Goal: Use online tool/utility: Utilize a website feature to perform a specific function

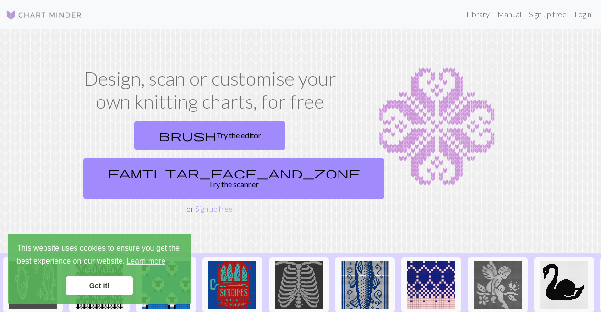
click at [111, 291] on link "Got it!" at bounding box center [99, 285] width 67 height 19
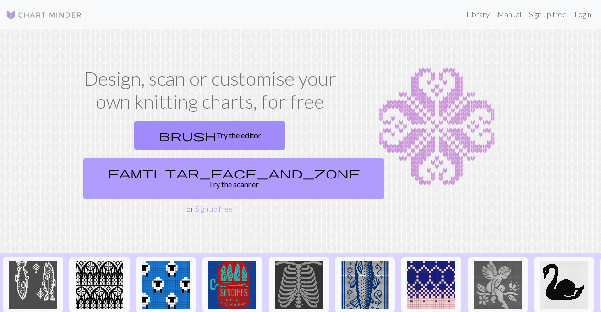
click at [304, 158] on link "familiar_face_and_zone Try the scanner" at bounding box center [233, 178] width 301 height 41
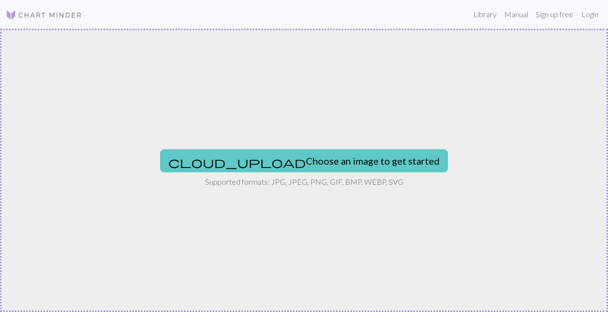
click at [347, 160] on button "cloud_upload Choose an image to get started" at bounding box center [304, 160] width 288 height 23
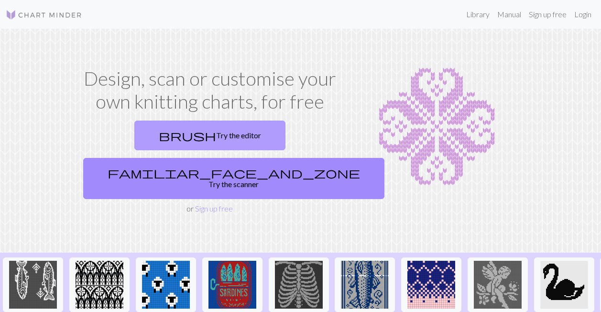
click at [159, 137] on link "brush Try the editor" at bounding box center [209, 135] width 151 height 30
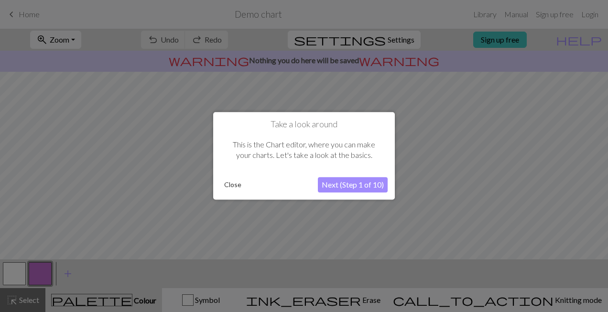
click at [350, 185] on button "Next (Step 1 of 10)" at bounding box center [353, 184] width 70 height 15
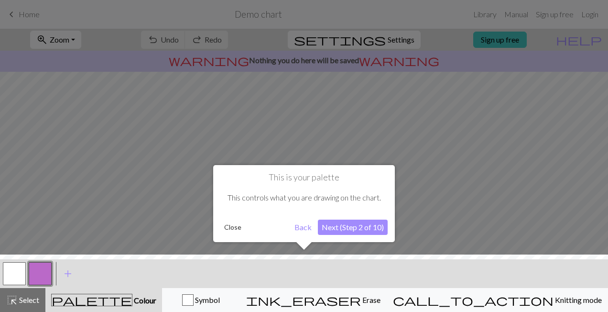
click at [351, 229] on button "Next (Step 2 of 10)" at bounding box center [353, 226] width 70 height 15
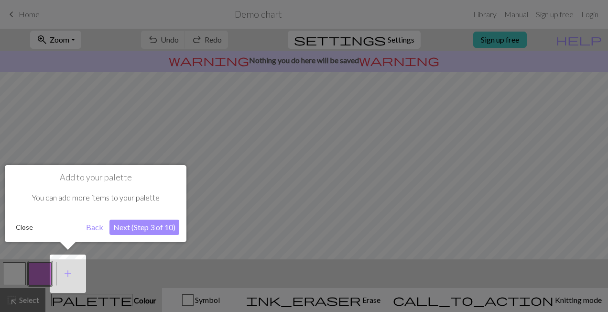
click at [166, 228] on button "Next (Step 3 of 10)" at bounding box center [144, 226] width 70 height 15
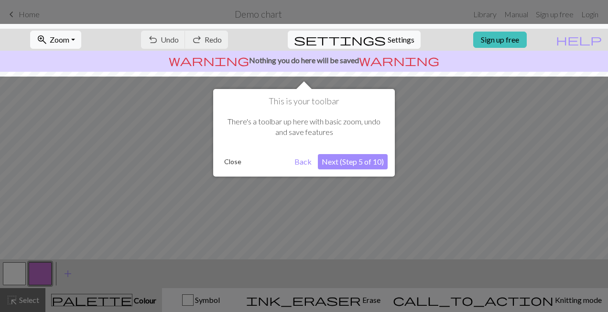
click at [372, 161] on button "Next (Step 5 of 10)" at bounding box center [353, 161] width 70 height 15
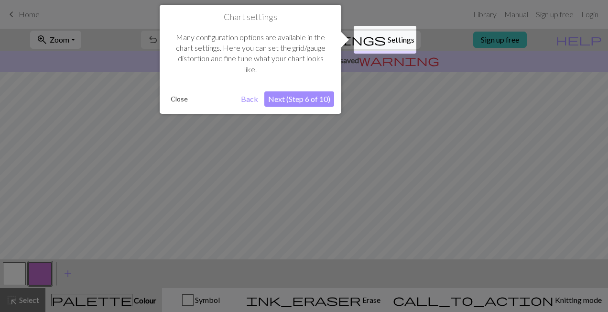
click at [372, 161] on div at bounding box center [304, 156] width 608 height 312
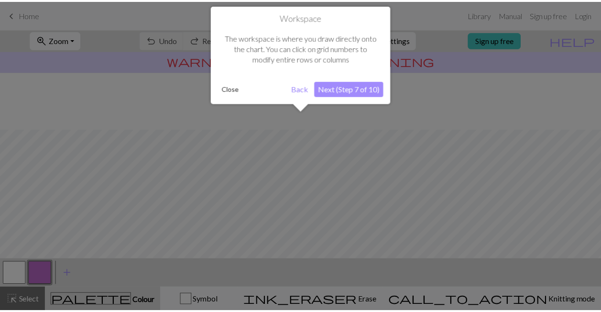
scroll to position [57, 0]
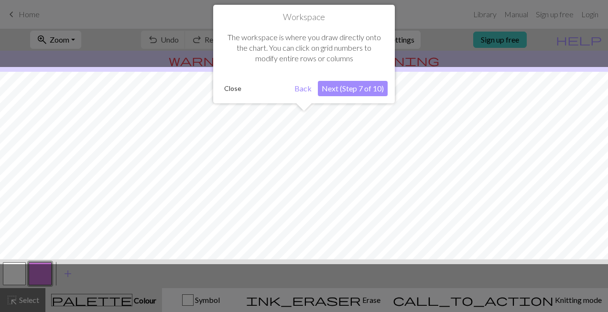
click at [550, 129] on div at bounding box center [303, 165] width 617 height 197
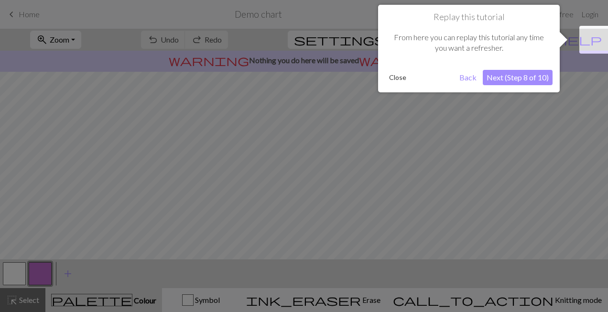
click at [552, 130] on div at bounding box center [304, 156] width 608 height 312
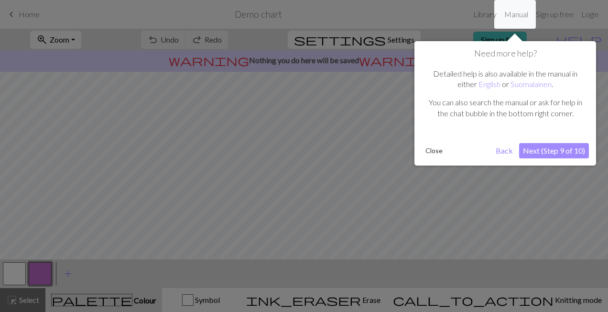
drag, startPoint x: 606, startPoint y: 158, endPoint x: 596, endPoint y: 62, distance: 96.5
click at [596, 62] on div at bounding box center [304, 156] width 608 height 312
